Goal: Task Accomplishment & Management: Use online tool/utility

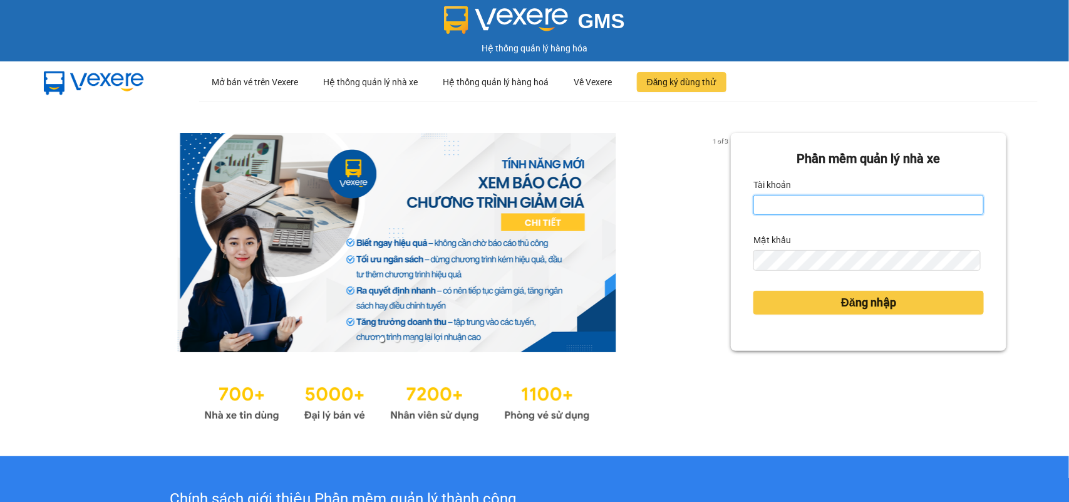
click at [769, 200] on input "Tài khoản" at bounding box center [868, 205] width 230 height 20
type input "h"
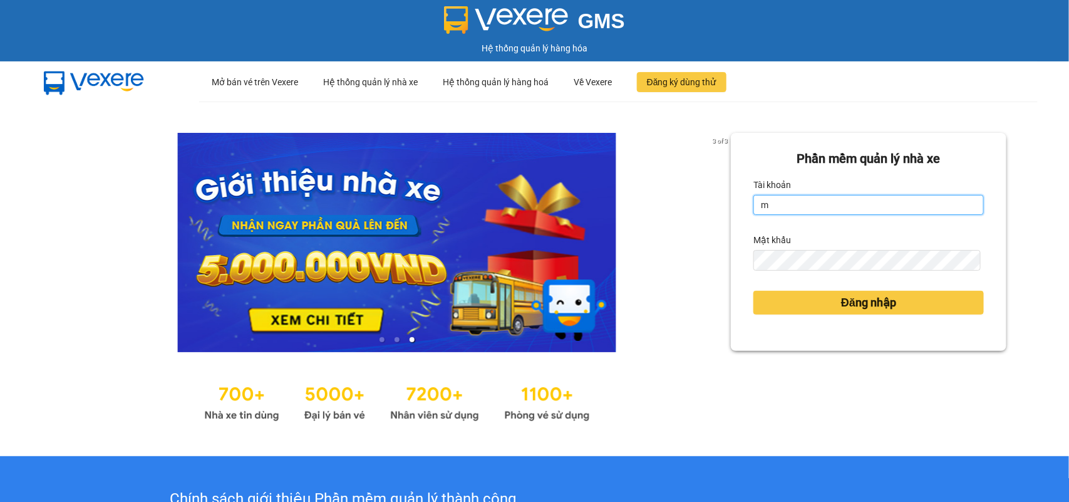
type input "minhdc_hhlc.saoviet"
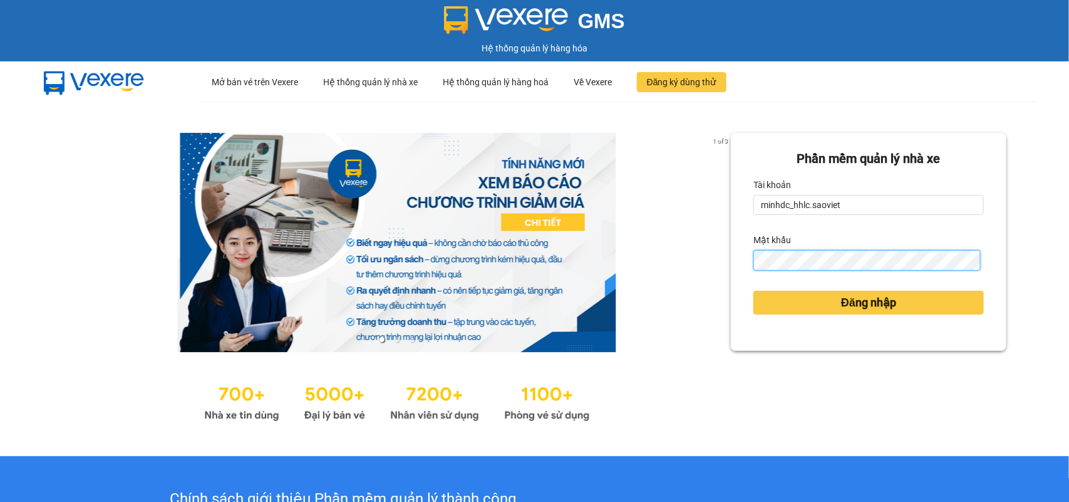
click at [753, 291] on button "Đăng nhập" at bounding box center [868, 303] width 230 height 24
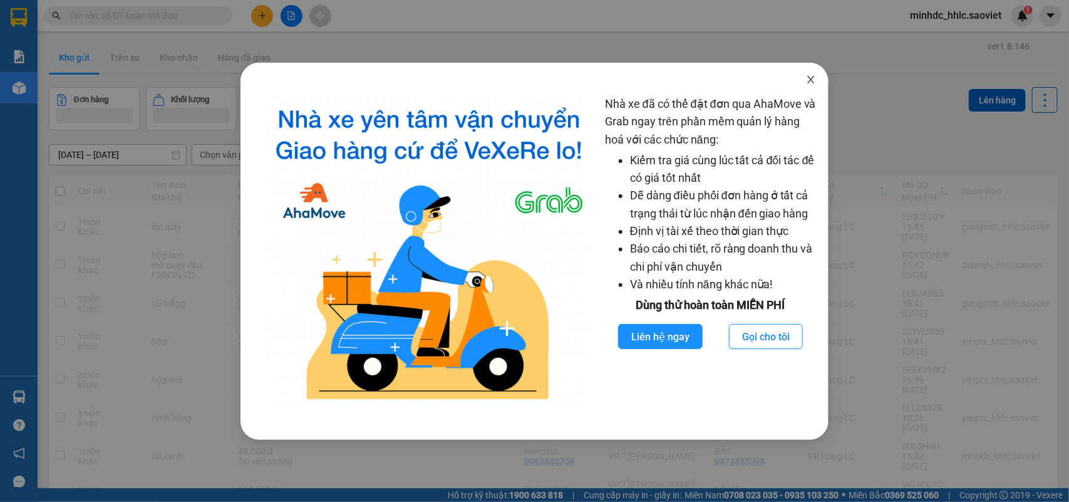
click at [809, 76] on icon "close" at bounding box center [811, 80] width 10 height 10
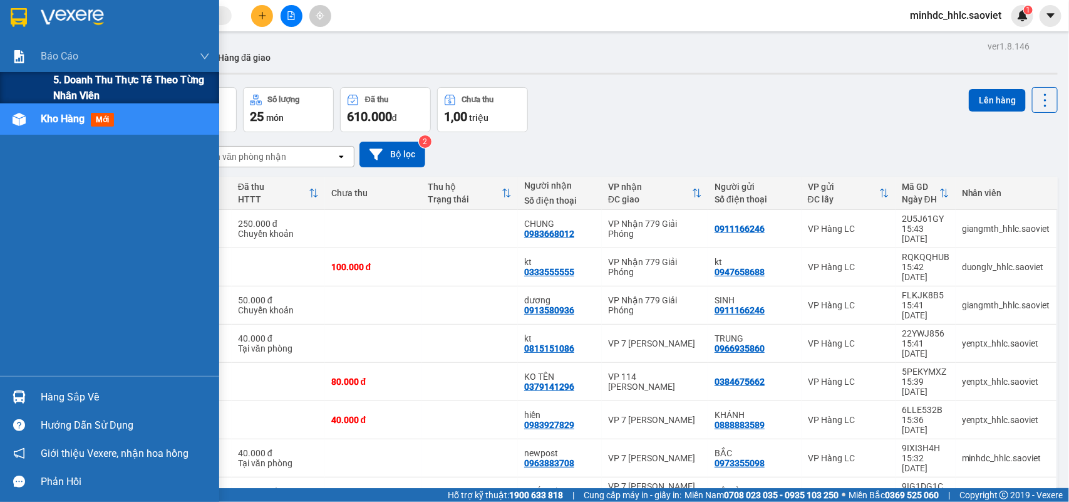
click at [74, 79] on span "5. Doanh thu thực tế theo từng nhân viên" at bounding box center [131, 87] width 157 height 31
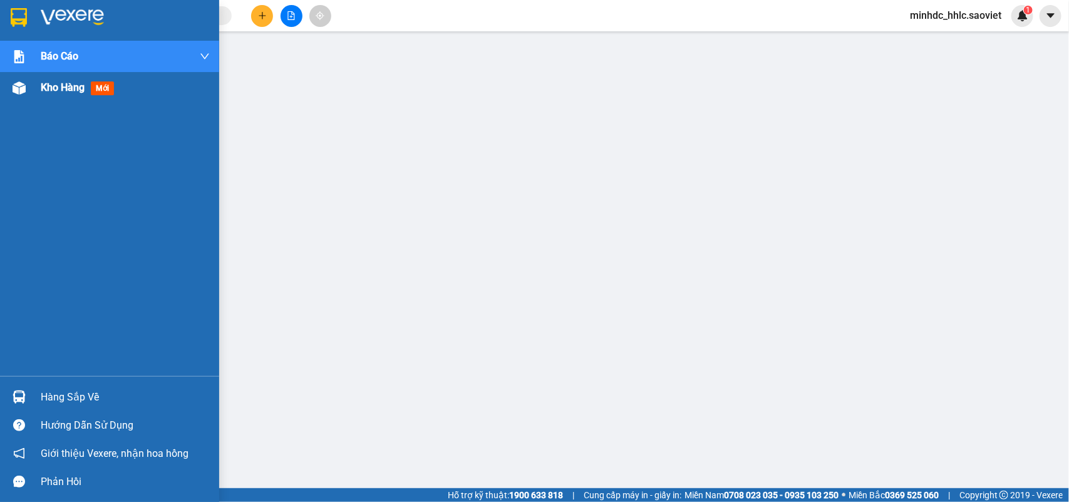
click at [51, 86] on span "Kho hàng" at bounding box center [63, 87] width 44 height 12
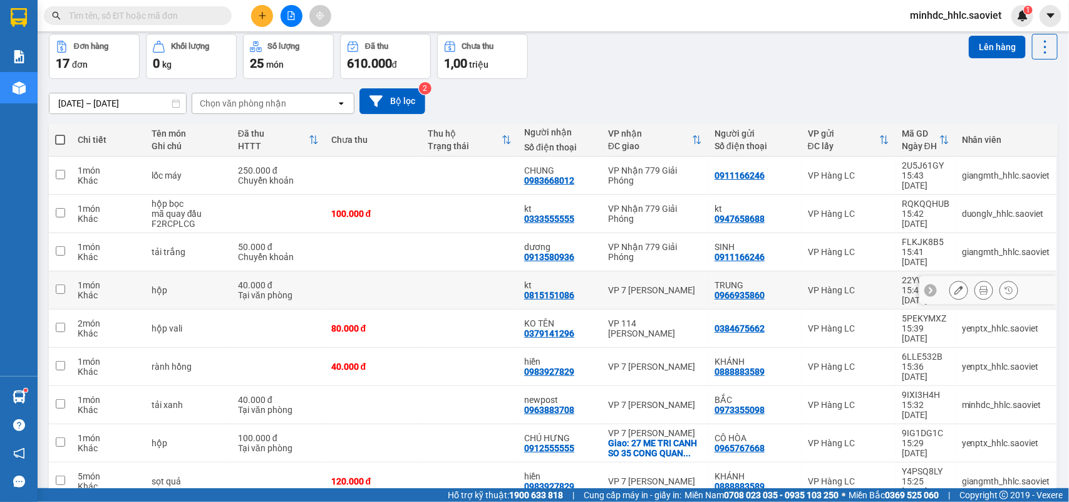
scroll to position [77, 0]
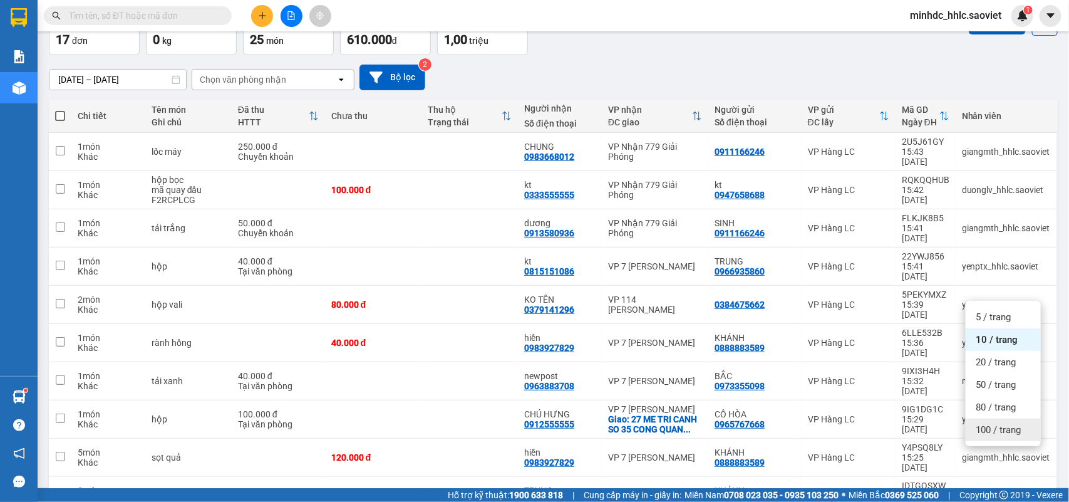
click at [1005, 426] on span "100 / trang" at bounding box center [998, 429] width 45 height 13
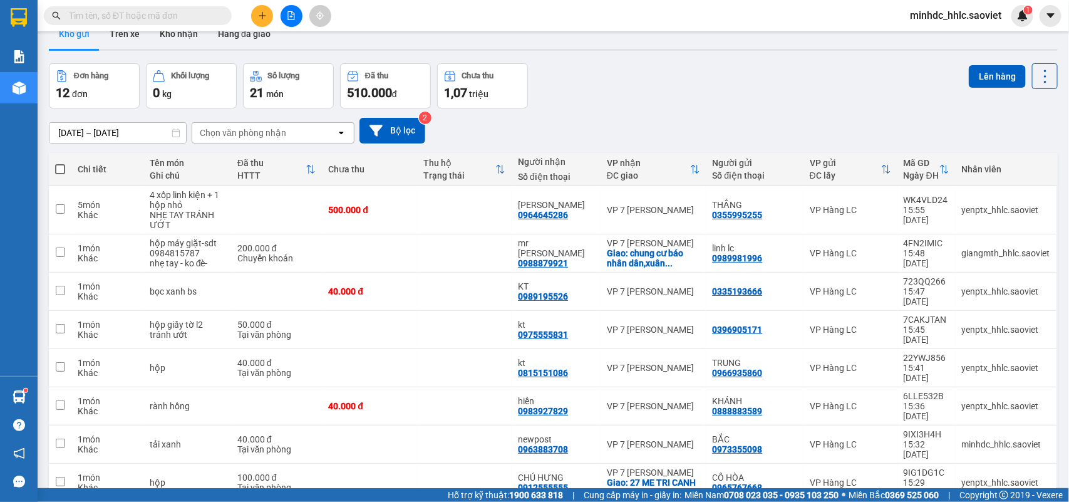
scroll to position [18, 0]
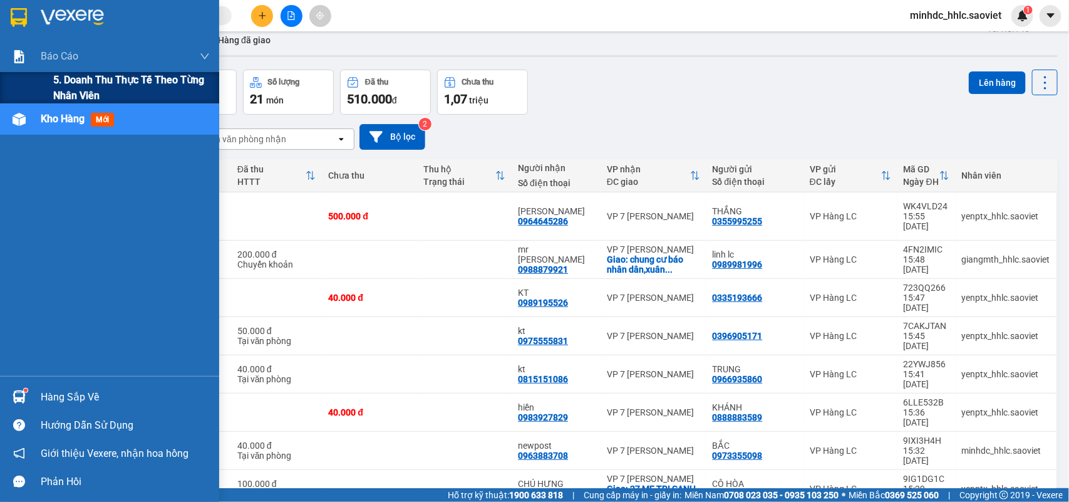
click at [61, 86] on span "5. Doanh thu thực tế theo từng nhân viên" at bounding box center [131, 87] width 157 height 31
